Goal: Check status: Check status

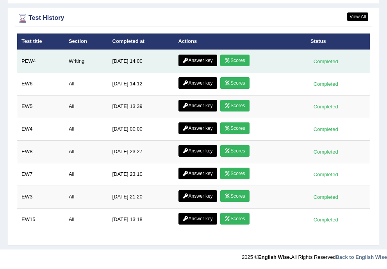
click at [240, 59] on link "Scores" at bounding box center [234, 61] width 29 height 12
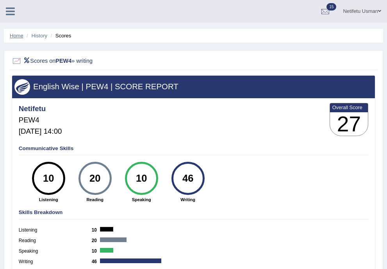
click at [15, 36] on link "Home" at bounding box center [17, 36] width 14 height 6
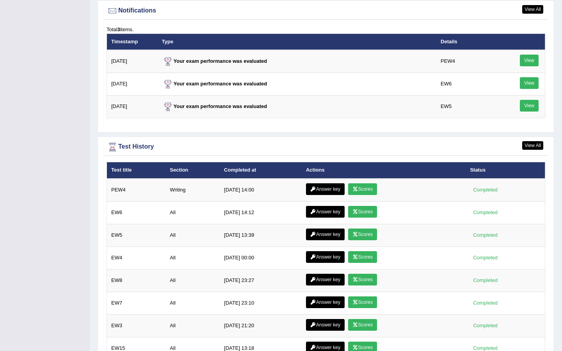
scroll to position [1001, 0]
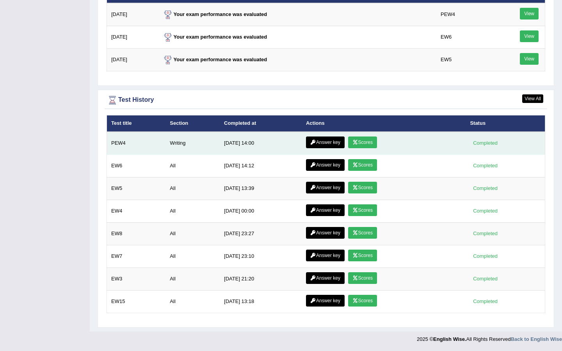
click at [321, 144] on link "Answer key" at bounding box center [325, 143] width 39 height 12
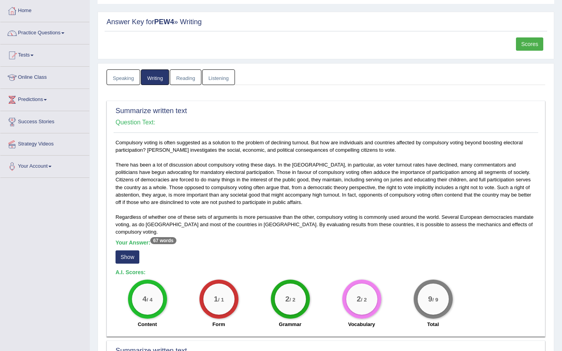
scroll to position [41, 0]
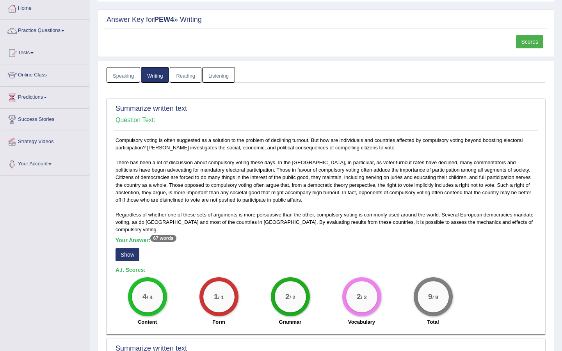
click at [128, 254] on button "Show" at bounding box center [128, 254] width 24 height 13
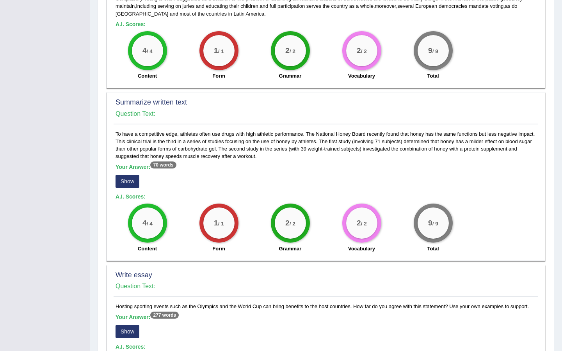
scroll to position [301, 0]
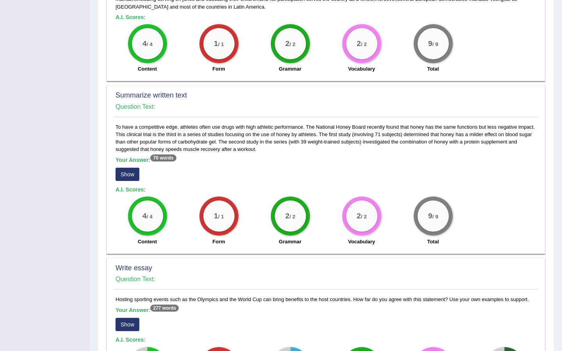
click at [131, 173] on button "Show" at bounding box center [128, 174] width 24 height 13
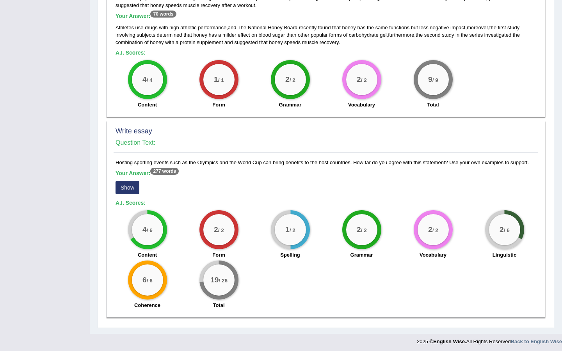
scroll to position [448, 0]
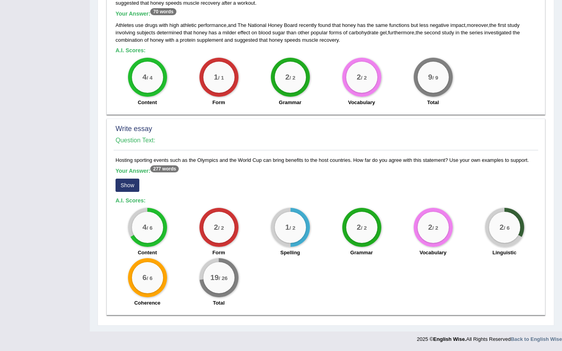
click at [131, 184] on button "Show" at bounding box center [128, 185] width 24 height 13
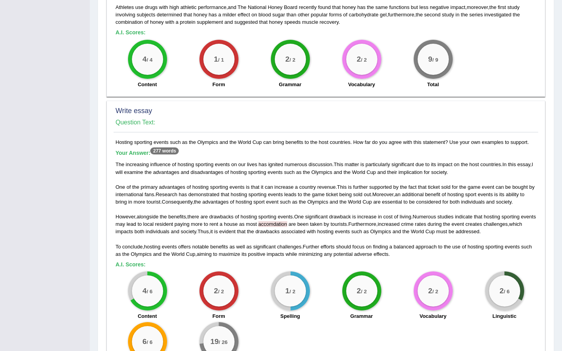
scroll to position [465, 0]
